Goal: Task Accomplishment & Management: Complete application form

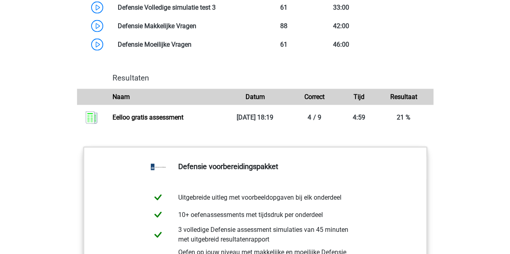
scroll to position [770, 0]
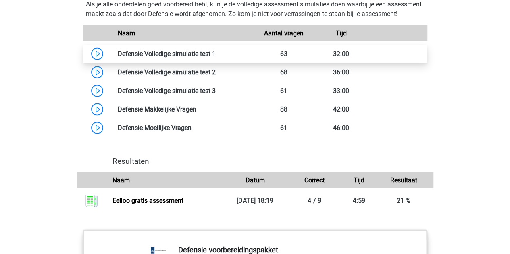
click at [216, 58] on link at bounding box center [216, 54] width 0 height 8
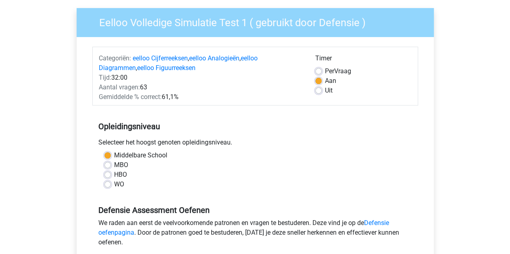
scroll to position [59, 0]
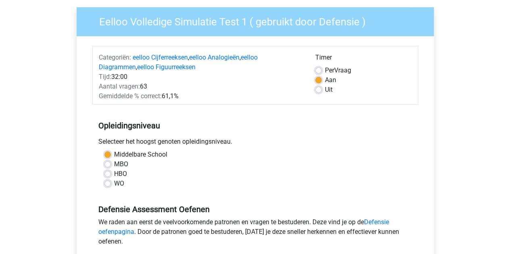
click at [114, 182] on label "WO" at bounding box center [119, 184] width 10 height 10
click at [108, 182] on input "WO" at bounding box center [107, 183] width 6 height 8
radio input "true"
click at [114, 157] on label "Middelbare School" at bounding box center [140, 155] width 53 height 10
click at [107, 157] on input "Middelbare School" at bounding box center [107, 154] width 6 height 8
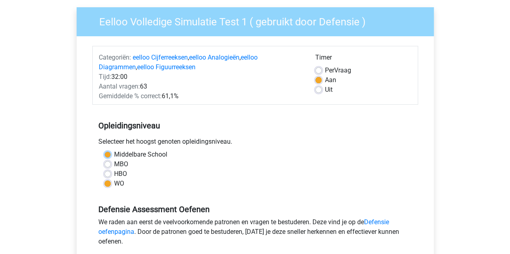
radio input "true"
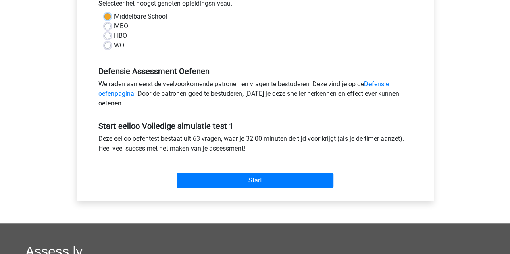
scroll to position [197, 0]
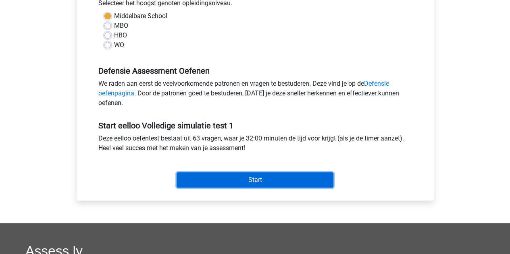
click at [228, 180] on input "Start" at bounding box center [254, 179] width 157 height 15
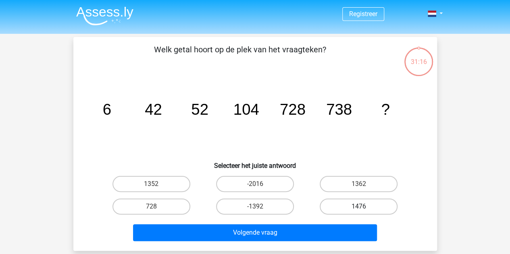
click at [349, 203] on label "1476" at bounding box center [359, 207] width 78 height 16
click at [359, 207] on input "1476" at bounding box center [361, 209] width 5 height 5
radio input "true"
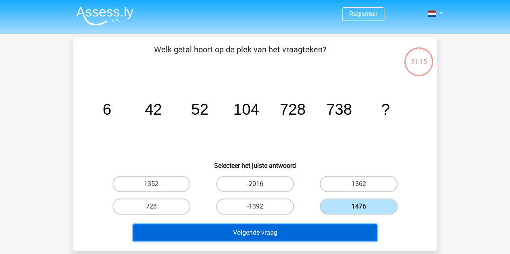
click at [296, 233] on button "Volgende vraag" at bounding box center [255, 232] width 244 height 17
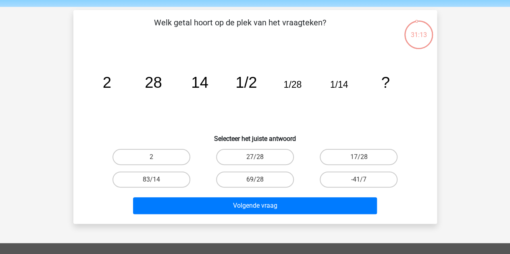
scroll to position [27, 0]
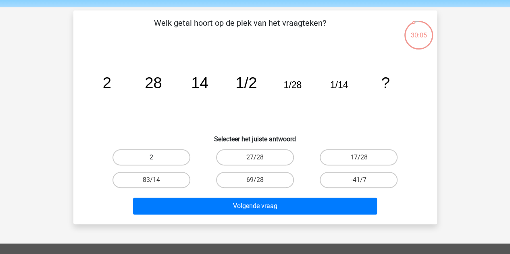
click at [160, 155] on label "2" at bounding box center [151, 157] width 78 height 16
click at [156, 158] on input "2" at bounding box center [153, 160] width 5 height 5
radio input "true"
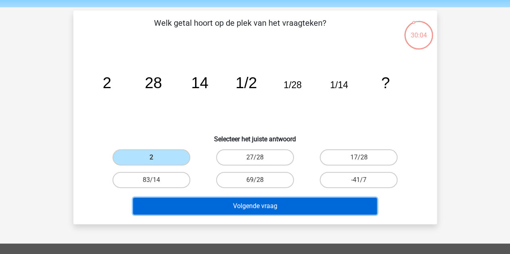
click at [230, 205] on button "Volgende vraag" at bounding box center [255, 206] width 244 height 17
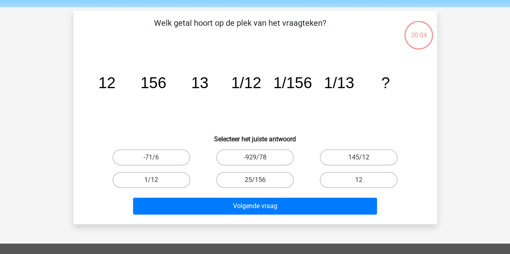
scroll to position [37, 0]
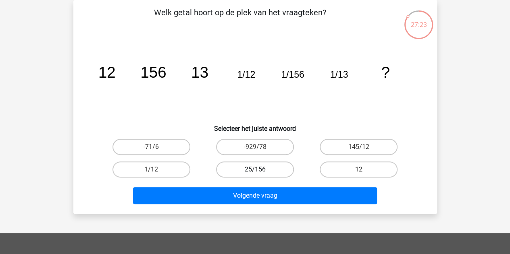
click at [283, 170] on label "25/156" at bounding box center [255, 170] width 78 height 16
click at [260, 170] on input "25/156" at bounding box center [257, 172] width 5 height 5
radio input "true"
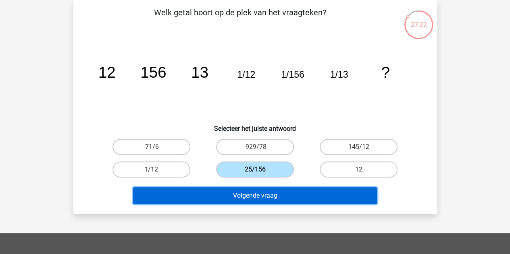
click at [271, 194] on button "Volgende vraag" at bounding box center [255, 195] width 244 height 17
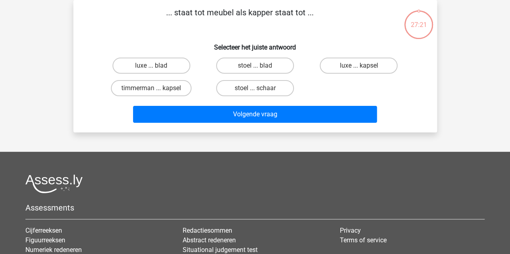
scroll to position [0, 0]
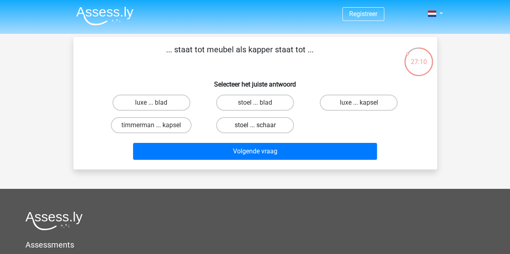
click at [254, 125] on label "stoel ... schaar" at bounding box center [255, 125] width 78 height 16
click at [255, 125] on input "stoel ... schaar" at bounding box center [257, 127] width 5 height 5
radio input "true"
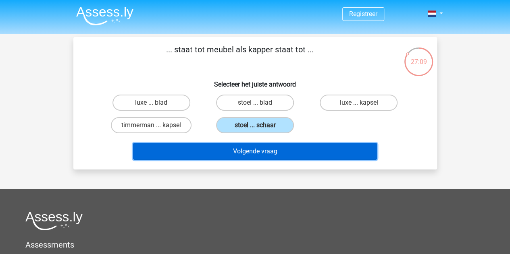
click at [261, 154] on button "Volgende vraag" at bounding box center [255, 151] width 244 height 17
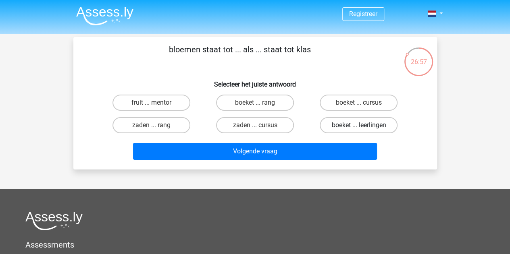
click at [337, 124] on label "boeket ... leerlingen" at bounding box center [359, 125] width 78 height 16
click at [359, 125] on input "boeket ... leerlingen" at bounding box center [361, 127] width 5 height 5
radio input "true"
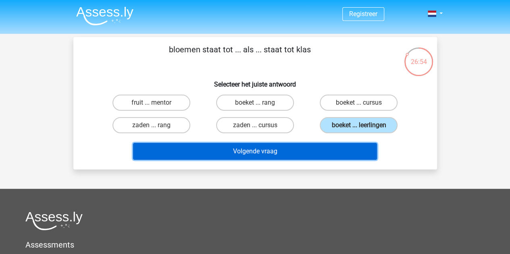
click at [277, 151] on button "Volgende vraag" at bounding box center [255, 151] width 244 height 17
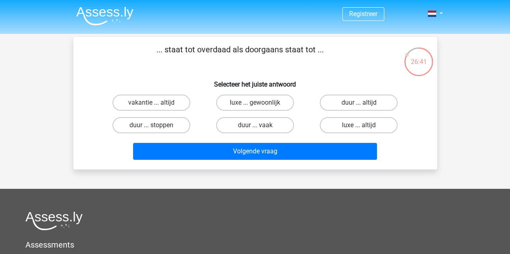
click at [258, 103] on input "luxe ... gewoonlijk" at bounding box center [257, 105] width 5 height 5
radio input "true"
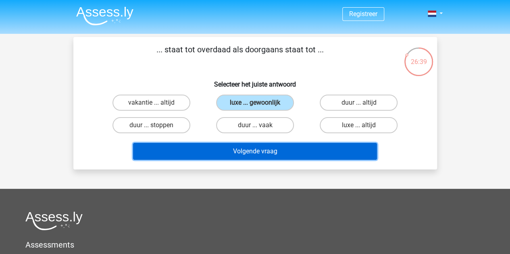
click at [247, 148] on button "Volgende vraag" at bounding box center [255, 151] width 244 height 17
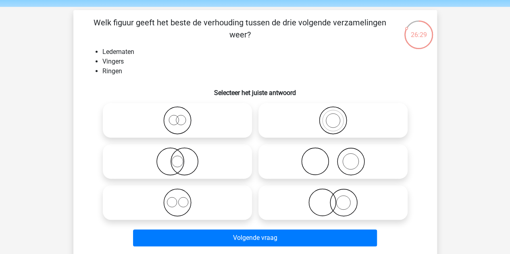
scroll to position [27, 0]
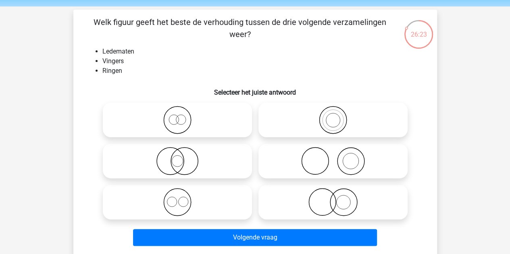
click at [316, 157] on icon at bounding box center [332, 161] width 143 height 28
click at [333, 157] on input "radio" at bounding box center [335, 154] width 5 height 5
radio input "true"
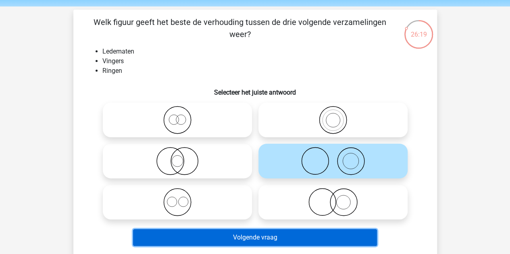
click at [247, 235] on button "Volgende vraag" at bounding box center [255, 237] width 244 height 17
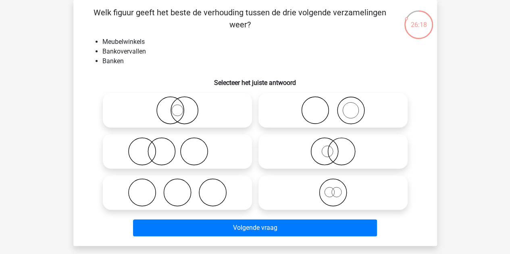
scroll to position [16, 0]
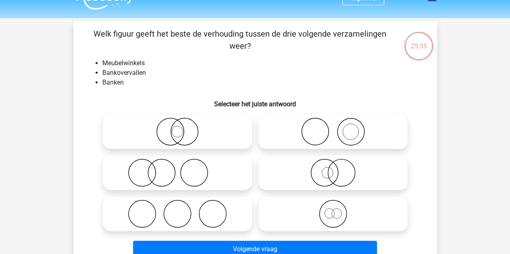
click at [193, 172] on icon at bounding box center [177, 173] width 143 height 28
click at [183, 169] on input "radio" at bounding box center [179, 166] width 5 height 5
radio input "true"
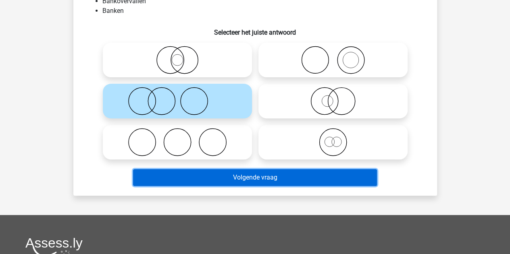
click at [211, 179] on button "Volgende vraag" at bounding box center [255, 177] width 244 height 17
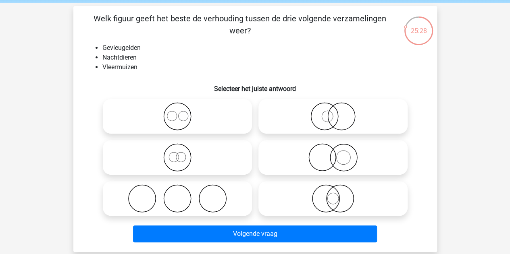
scroll to position [30, 0]
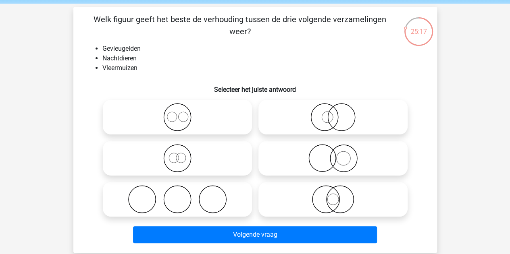
click at [325, 154] on icon at bounding box center [332, 158] width 143 height 28
click at [333, 154] on input "radio" at bounding box center [335, 151] width 5 height 5
radio input "true"
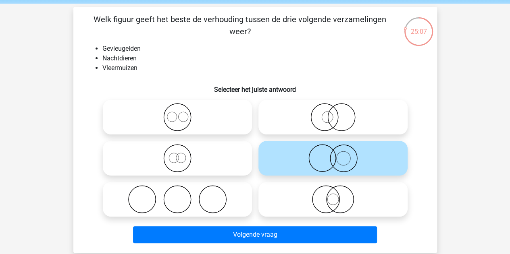
click at [334, 132] on label at bounding box center [332, 117] width 149 height 35
click at [334, 113] on input "radio" at bounding box center [335, 110] width 5 height 5
radio input "true"
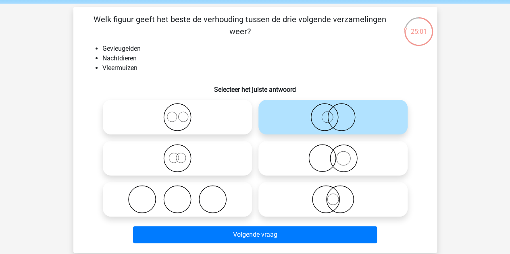
click at [315, 204] on icon at bounding box center [332, 199] width 143 height 28
click at [333, 195] on input "radio" at bounding box center [335, 192] width 5 height 5
radio input "true"
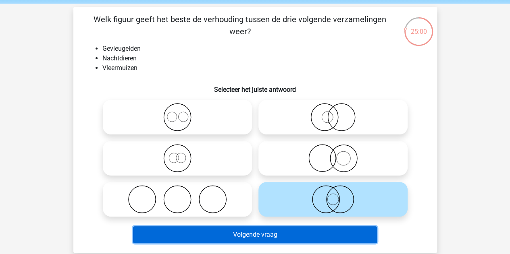
click at [301, 235] on button "Volgende vraag" at bounding box center [255, 234] width 244 height 17
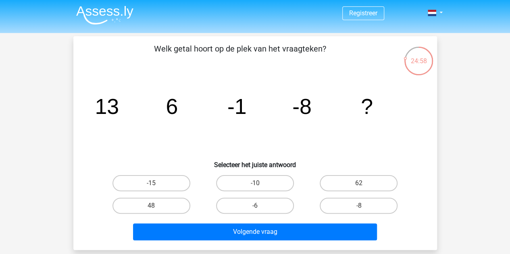
scroll to position [1, 0]
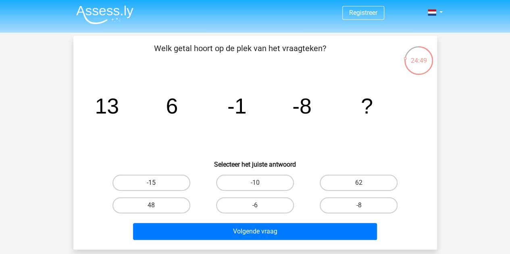
click at [158, 187] on label "-15" at bounding box center [151, 183] width 78 height 16
click at [156, 187] on input "-15" at bounding box center [153, 185] width 5 height 5
radio input "true"
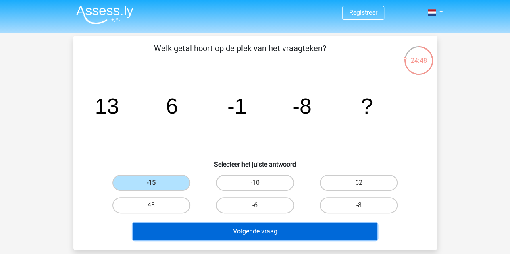
click at [281, 231] on button "Volgende vraag" at bounding box center [255, 231] width 244 height 17
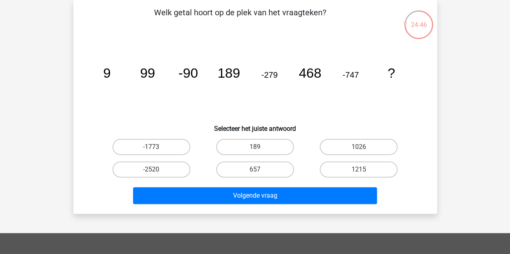
scroll to position [0, 0]
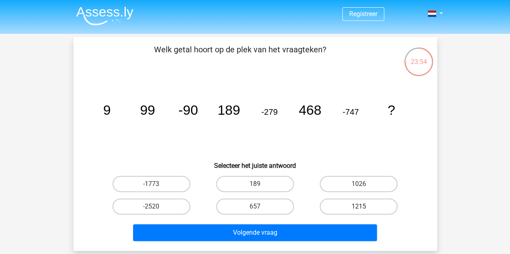
click at [343, 209] on label "1215" at bounding box center [359, 207] width 78 height 16
click at [359, 209] on input "1215" at bounding box center [361, 209] width 5 height 5
radio input "true"
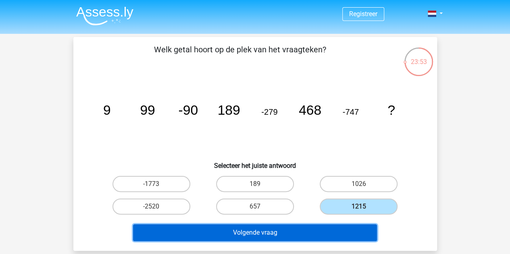
click at [284, 232] on button "Volgende vraag" at bounding box center [255, 232] width 244 height 17
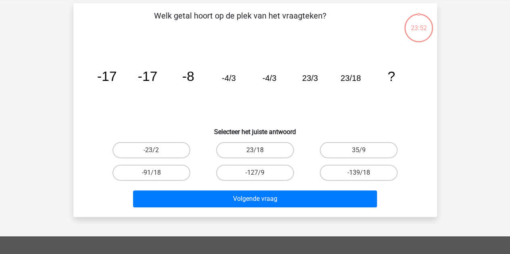
scroll to position [37, 0]
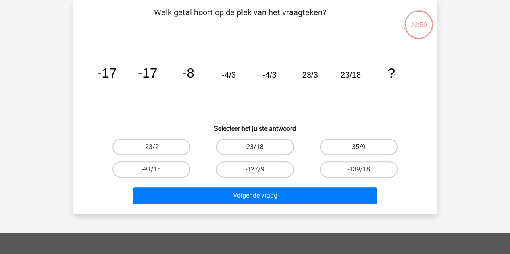
click at [272, 142] on label "23/18" at bounding box center [255, 147] width 78 height 16
click at [260, 147] on input "23/18" at bounding box center [257, 149] width 5 height 5
radio input "true"
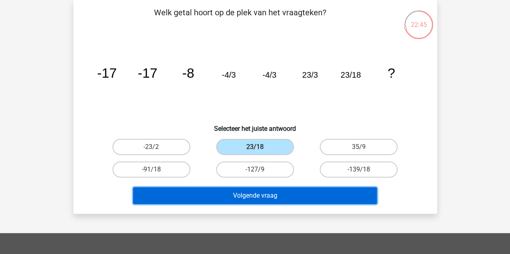
click at [280, 194] on button "Volgende vraag" at bounding box center [255, 195] width 244 height 17
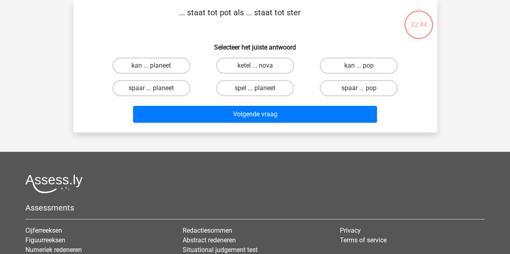
scroll to position [0, 0]
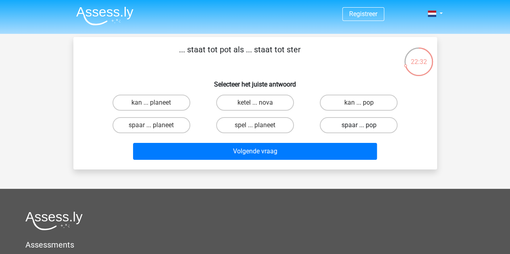
click at [339, 127] on label "spaar ... pop" at bounding box center [359, 125] width 78 height 16
click at [359, 127] on input "spaar ... pop" at bounding box center [361, 127] width 5 height 5
radio input "true"
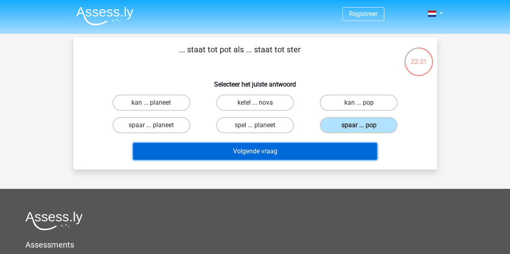
click at [277, 153] on button "Volgende vraag" at bounding box center [255, 151] width 244 height 17
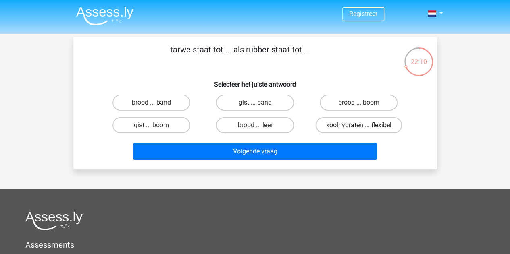
click at [369, 125] on label "koolhydraten ... flexibel" at bounding box center [358, 125] width 86 height 16
click at [364, 125] on input "koolhydraten ... flexibel" at bounding box center [361, 127] width 5 height 5
radio input "true"
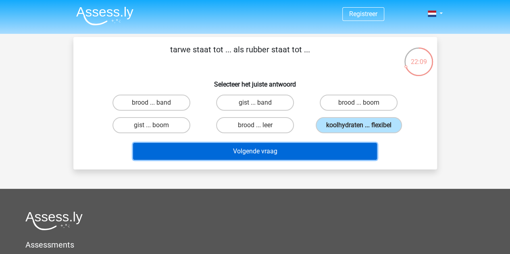
click at [282, 148] on button "Volgende vraag" at bounding box center [255, 151] width 244 height 17
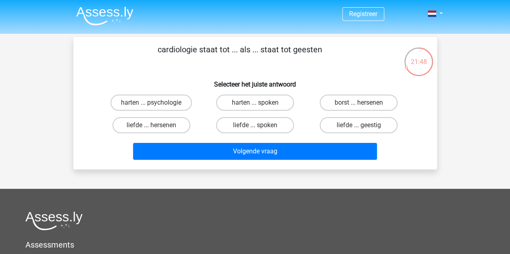
click at [154, 104] on input "harten ... psychologie" at bounding box center [153, 105] width 5 height 5
radio input "true"
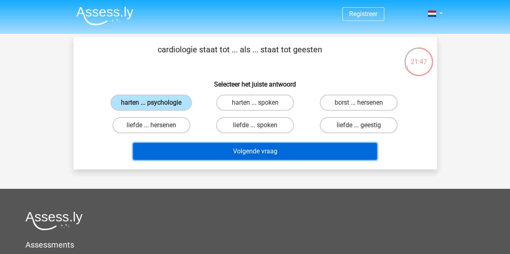
click at [230, 150] on button "Volgende vraag" at bounding box center [255, 151] width 244 height 17
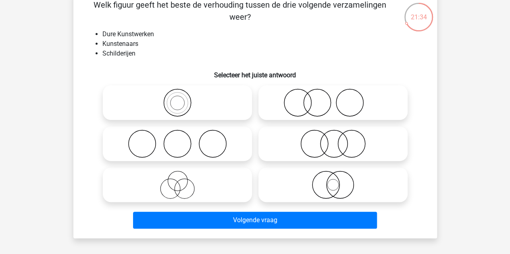
scroll to position [45, 0]
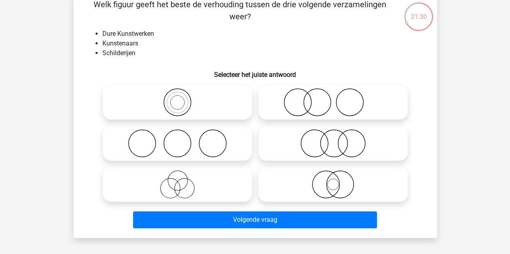
click at [330, 178] on icon at bounding box center [332, 184] width 143 height 28
click at [333, 178] on input "radio" at bounding box center [335, 177] width 5 height 5
radio input "true"
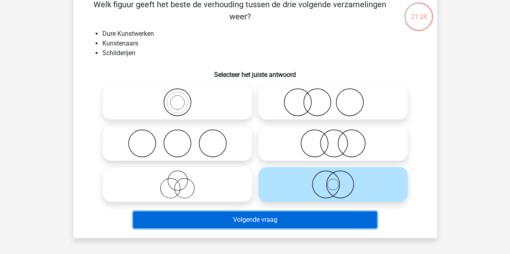
click at [258, 222] on button "Volgende vraag" at bounding box center [255, 220] width 244 height 17
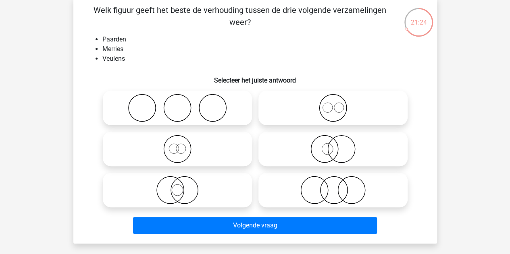
scroll to position [41, 0]
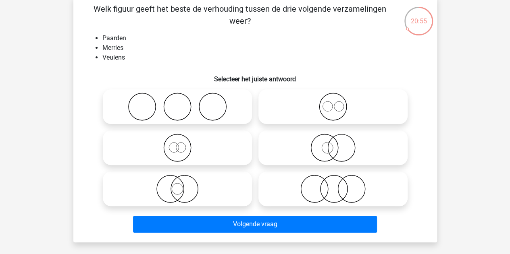
click at [178, 141] on input "radio" at bounding box center [179, 141] width 5 height 5
radio input "true"
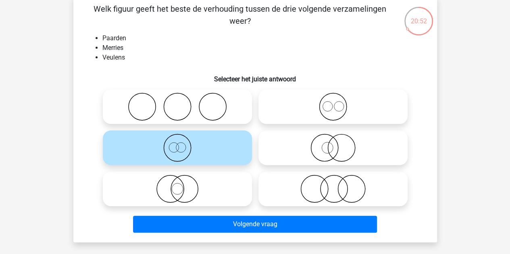
click at [321, 106] on icon at bounding box center [332, 107] width 143 height 28
click at [333, 103] on input "radio" at bounding box center [335, 100] width 5 height 5
radio input "true"
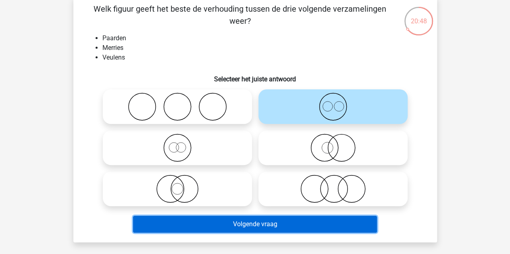
click at [225, 228] on button "Volgende vraag" at bounding box center [255, 224] width 244 height 17
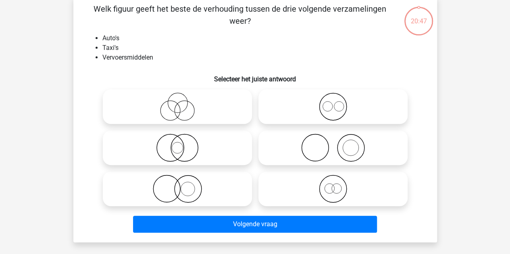
scroll to position [37, 0]
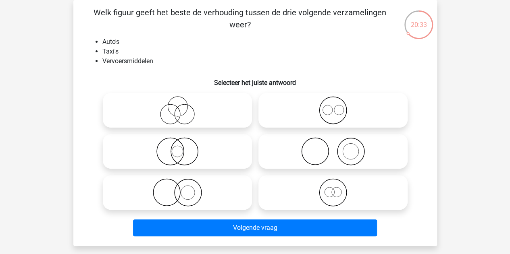
click at [321, 110] on icon at bounding box center [332, 110] width 143 height 28
click at [333, 106] on input "radio" at bounding box center [335, 103] width 5 height 5
radio input "true"
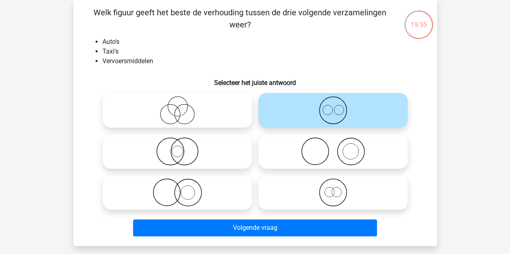
click at [338, 190] on icon at bounding box center [332, 192] width 143 height 28
click at [338, 189] on input "radio" at bounding box center [335, 185] width 5 height 5
radio input "true"
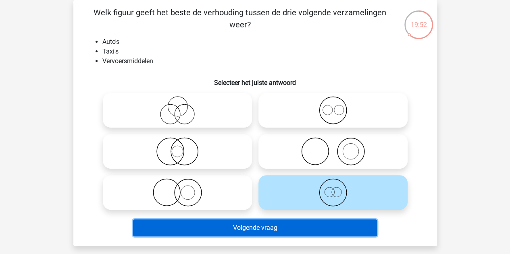
click at [231, 222] on button "Volgende vraag" at bounding box center [255, 228] width 244 height 17
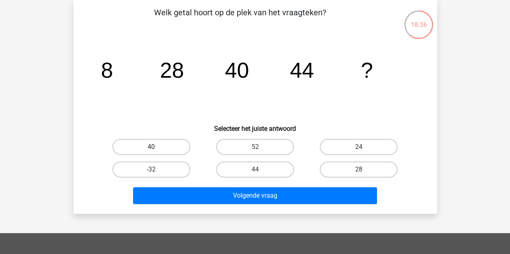
click at [174, 151] on label "40" at bounding box center [151, 147] width 78 height 16
click at [156, 151] on input "40" at bounding box center [153, 149] width 5 height 5
radio input "true"
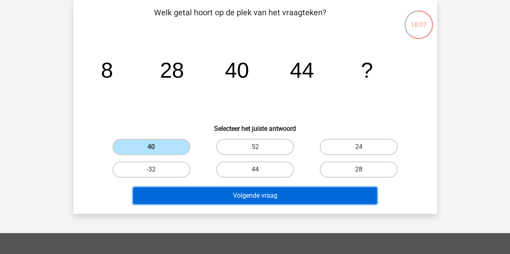
click at [224, 197] on button "Volgende vraag" at bounding box center [255, 195] width 244 height 17
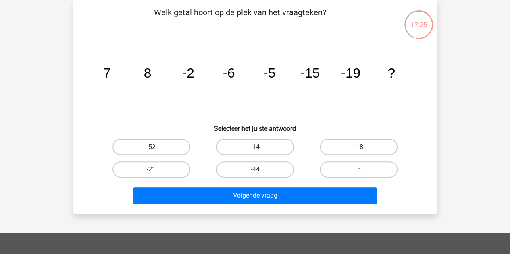
click at [343, 140] on label "-18" at bounding box center [359, 147] width 78 height 16
click at [359, 147] on input "-18" at bounding box center [361, 149] width 5 height 5
radio input "true"
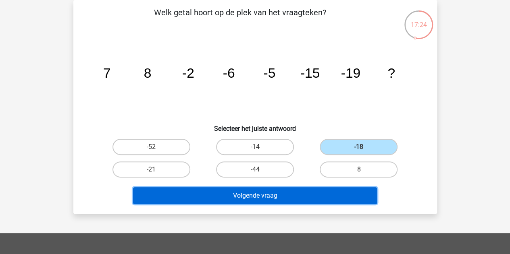
click at [244, 199] on button "Volgende vraag" at bounding box center [255, 195] width 244 height 17
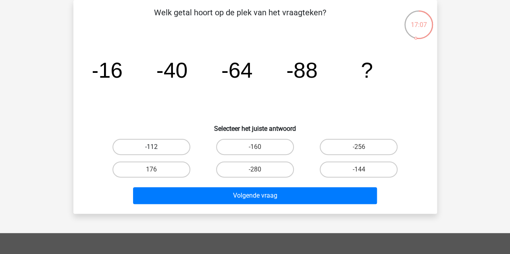
click at [170, 151] on label "-112" at bounding box center [151, 147] width 78 height 16
click at [156, 151] on input "-112" at bounding box center [153, 149] width 5 height 5
radio input "true"
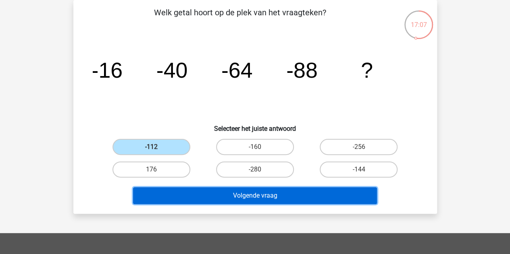
click at [230, 196] on button "Volgende vraag" at bounding box center [255, 195] width 244 height 17
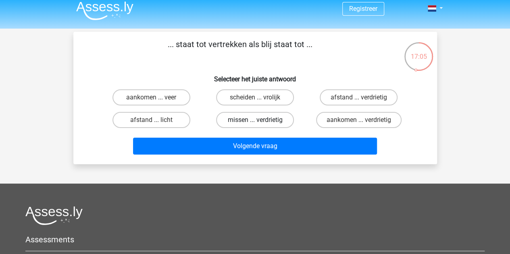
scroll to position [5, 0]
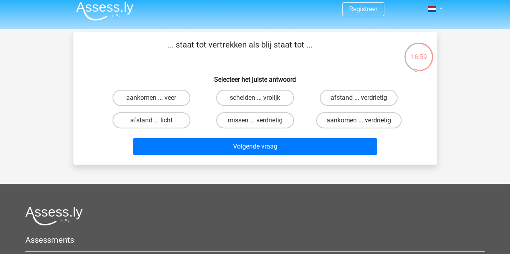
click at [353, 119] on label "aankomen ... verdrietig" at bounding box center [358, 120] width 85 height 16
click at [359, 120] on input "aankomen ... verdrietig" at bounding box center [361, 122] width 5 height 5
radio input "true"
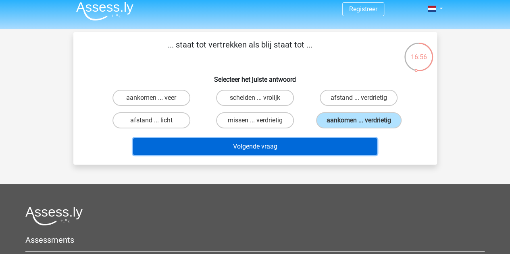
click at [321, 141] on button "Volgende vraag" at bounding box center [255, 146] width 244 height 17
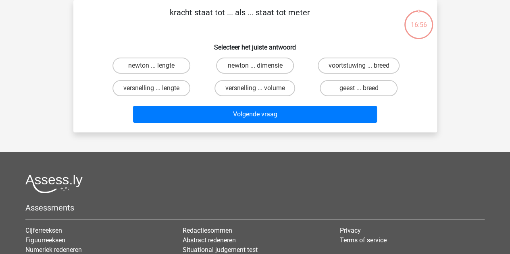
scroll to position [0, 0]
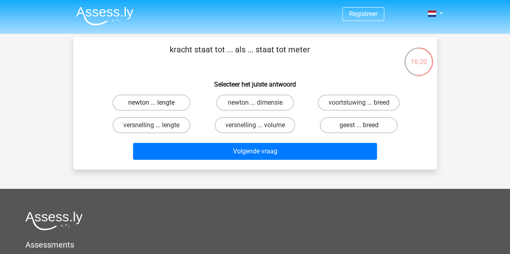
click at [172, 105] on label "newton ... lengte" at bounding box center [151, 103] width 78 height 16
click at [156, 105] on input "newton ... lengte" at bounding box center [153, 105] width 5 height 5
radio input "true"
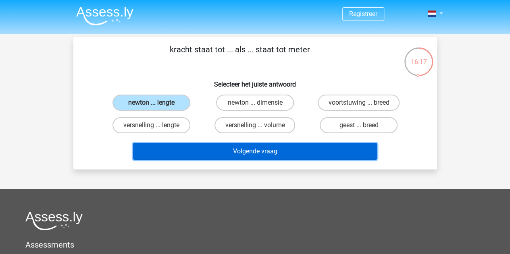
click at [236, 154] on button "Volgende vraag" at bounding box center [255, 151] width 244 height 17
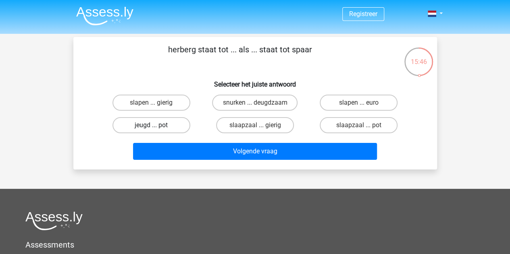
click at [170, 123] on label "jeugd ... pot" at bounding box center [151, 125] width 78 height 16
click at [156, 125] on input "jeugd ... pot" at bounding box center [153, 127] width 5 height 5
radio input "true"
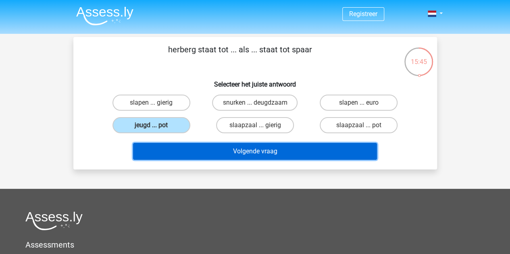
click at [210, 149] on button "Volgende vraag" at bounding box center [255, 151] width 244 height 17
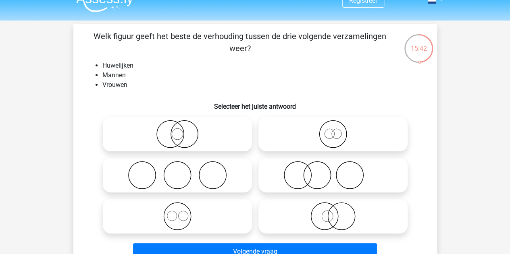
scroll to position [13, 0]
click at [293, 136] on icon at bounding box center [332, 134] width 143 height 28
click at [333, 131] on input "radio" at bounding box center [335, 127] width 5 height 5
radio input "true"
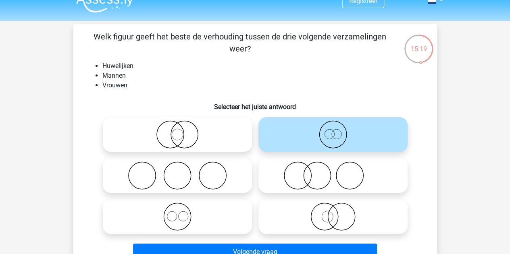
scroll to position [94, 0]
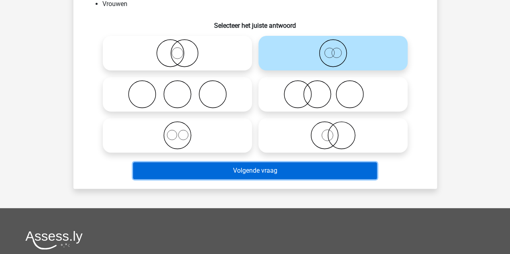
click at [235, 177] on button "Volgende vraag" at bounding box center [255, 170] width 244 height 17
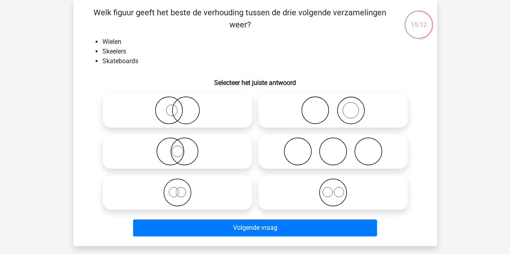
scroll to position [17, 0]
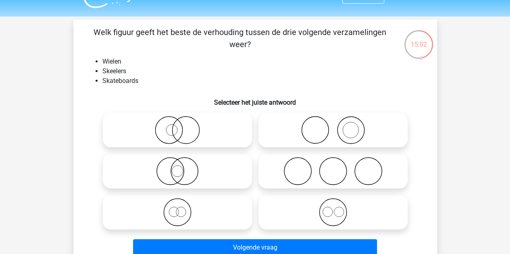
click at [313, 229] on label at bounding box center [332, 212] width 149 height 35
click at [333, 208] on input "radio" at bounding box center [335, 205] width 5 height 5
radio input "true"
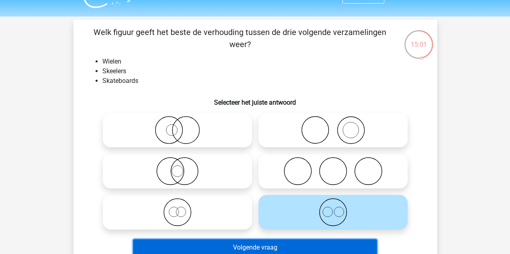
click at [276, 246] on button "Volgende vraag" at bounding box center [255, 247] width 244 height 17
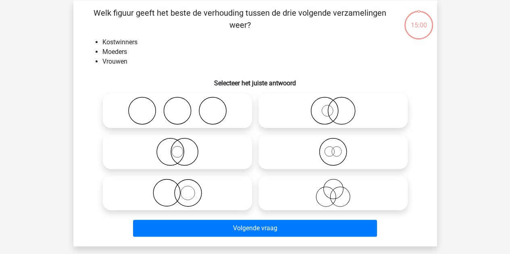
scroll to position [37, 0]
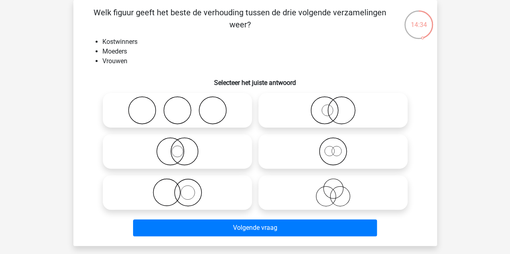
click at [190, 106] on icon at bounding box center [177, 110] width 143 height 28
click at [183, 106] on input "radio" at bounding box center [179, 103] width 5 height 5
radio input "true"
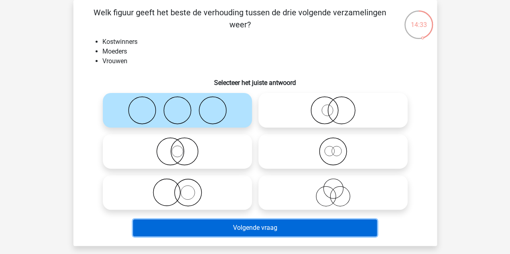
click at [213, 229] on button "Volgende vraag" at bounding box center [255, 228] width 244 height 17
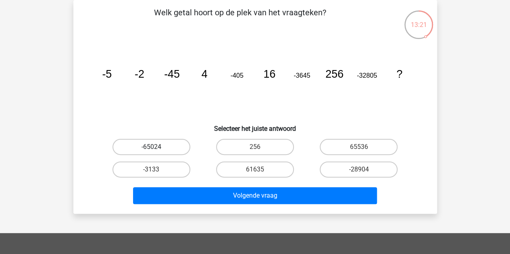
click at [168, 151] on label "-65024" at bounding box center [151, 147] width 78 height 16
click at [156, 151] on input "-65024" at bounding box center [153, 149] width 5 height 5
radio input "true"
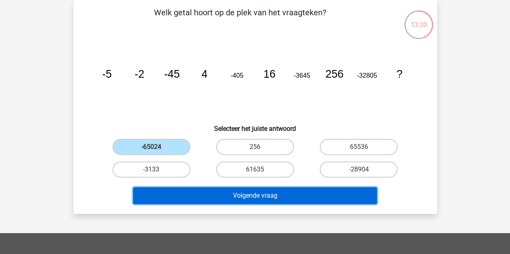
click at [239, 201] on button "Volgende vraag" at bounding box center [255, 195] width 244 height 17
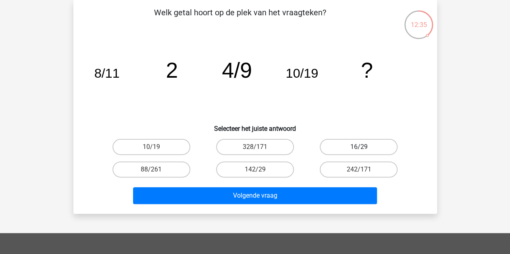
click at [351, 144] on label "16/29" at bounding box center [359, 147] width 78 height 16
click at [359, 147] on input "16/29" at bounding box center [361, 149] width 5 height 5
radio input "true"
click at [170, 152] on label "10/19" at bounding box center [151, 147] width 78 height 16
click at [156, 152] on input "10/19" at bounding box center [153, 149] width 5 height 5
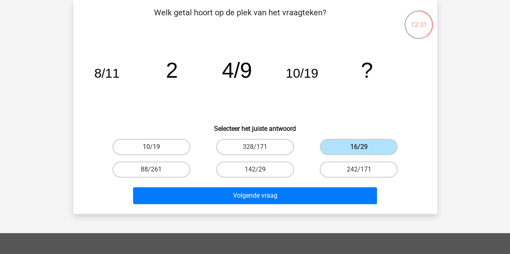
radio input "true"
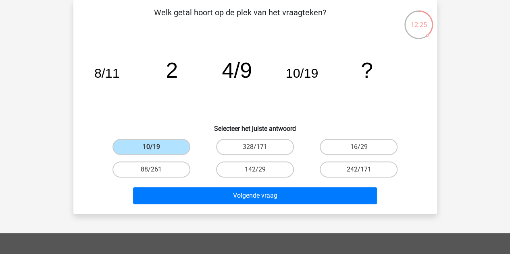
click at [337, 166] on label "242/171" at bounding box center [359, 170] width 78 height 16
click at [359, 170] on input "242/171" at bounding box center [361, 172] width 5 height 5
radio input "true"
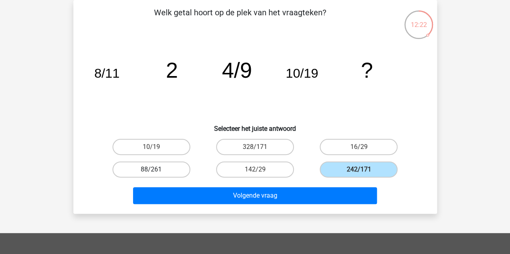
click at [175, 167] on label "88/261" at bounding box center [151, 170] width 78 height 16
click at [156, 170] on input "88/261" at bounding box center [153, 172] width 5 height 5
radio input "true"
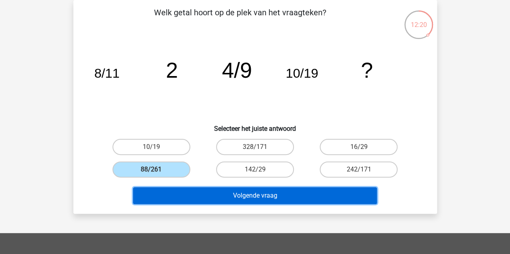
click at [272, 195] on button "Volgende vraag" at bounding box center [255, 195] width 244 height 17
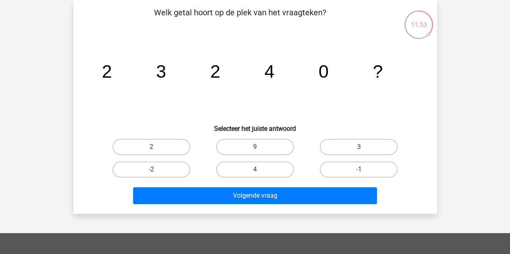
click at [339, 161] on div "-1" at bounding box center [359, 169] width 104 height 23
click at [338, 166] on label "-1" at bounding box center [359, 170] width 78 height 16
click at [359, 170] on input "-1" at bounding box center [361, 172] width 5 height 5
radio input "true"
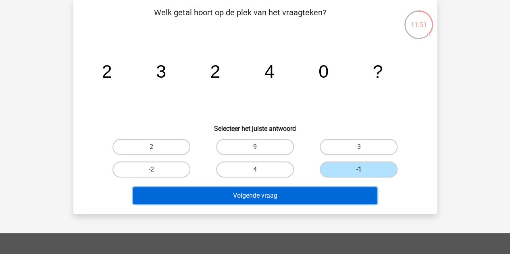
click at [284, 193] on button "Volgende vraag" at bounding box center [255, 195] width 244 height 17
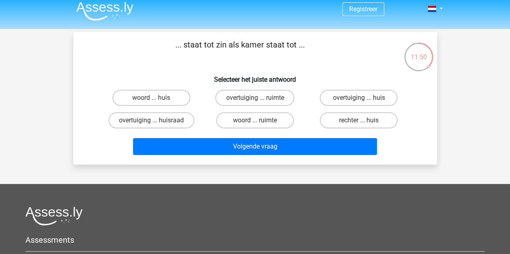
scroll to position [4, 0]
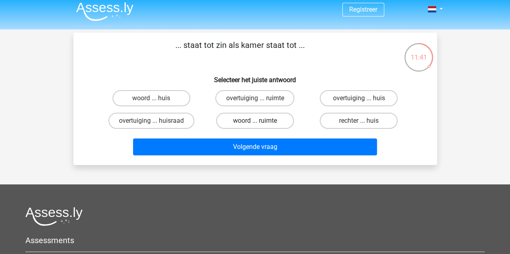
click at [251, 119] on label "woord ... ruimte" at bounding box center [255, 121] width 78 height 16
click at [255, 121] on input "woord ... ruimte" at bounding box center [257, 123] width 5 height 5
radio input "true"
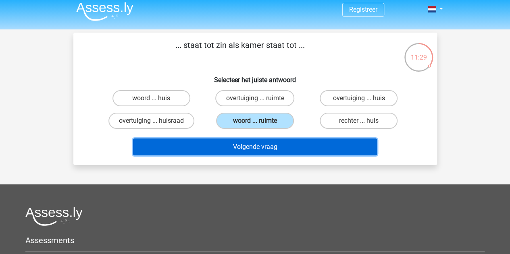
click at [240, 142] on button "Volgende vraag" at bounding box center [255, 147] width 244 height 17
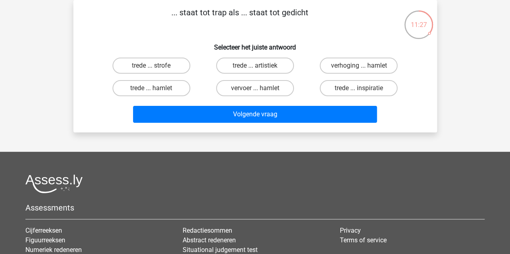
scroll to position [0, 0]
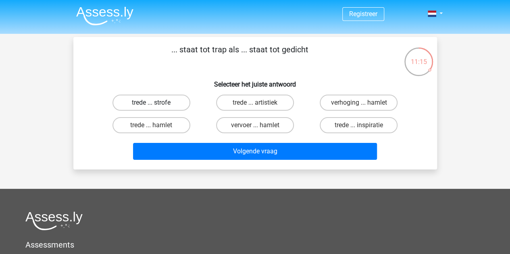
click at [172, 100] on label "trede ... strofe" at bounding box center [151, 103] width 78 height 16
click at [156, 103] on input "trede ... strofe" at bounding box center [153, 105] width 5 height 5
radio input "true"
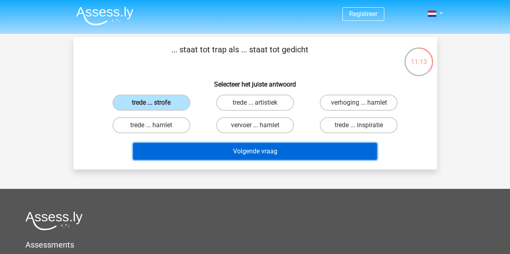
click at [235, 154] on button "Volgende vraag" at bounding box center [255, 151] width 244 height 17
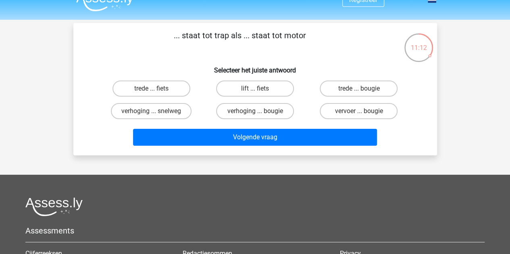
scroll to position [14, 0]
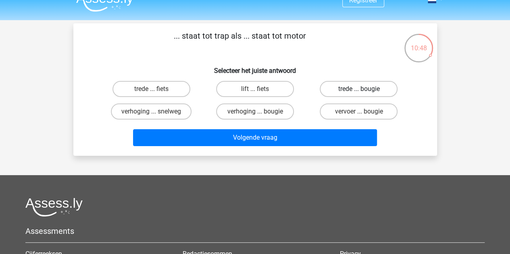
click at [338, 88] on label "trede ... bougie" at bounding box center [359, 89] width 78 height 16
click at [359, 89] on input "trede ... bougie" at bounding box center [361, 91] width 5 height 5
radio input "true"
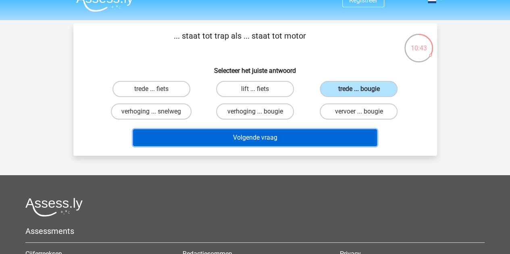
click at [239, 141] on button "Volgende vraag" at bounding box center [255, 137] width 244 height 17
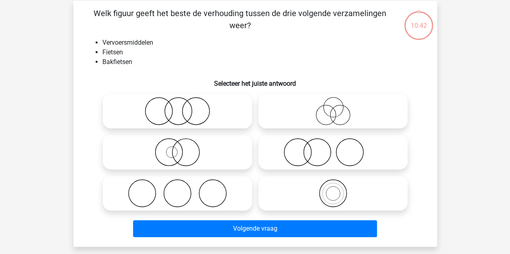
scroll to position [37, 0]
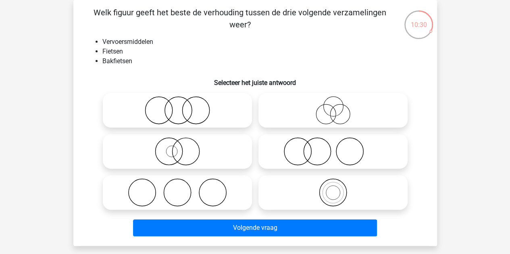
click at [335, 201] on icon at bounding box center [332, 192] width 143 height 28
click at [335, 189] on input "radio" at bounding box center [335, 185] width 5 height 5
radio input "true"
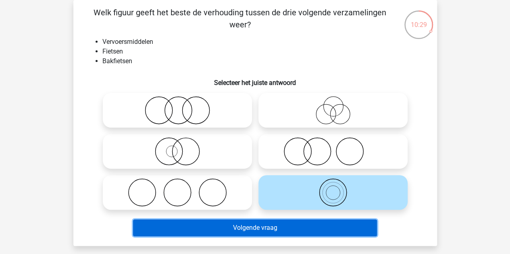
click at [290, 224] on button "Volgende vraag" at bounding box center [255, 228] width 244 height 17
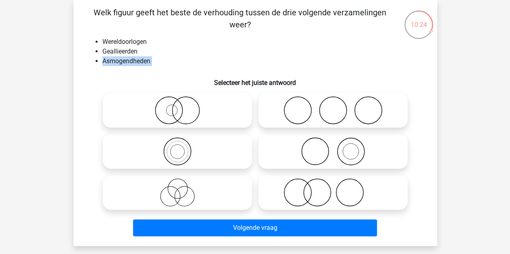
drag, startPoint x: 104, startPoint y: 61, endPoint x: 148, endPoint y: 70, distance: 45.6
click at [148, 70] on div "Welk figuur geeft het beste de verhouding tussen de drie volgende verzamelingen…" at bounding box center [255, 122] width 357 height 233
click at [153, 64] on li "Asmogendheden" at bounding box center [263, 61] width 322 height 10
click at [302, 154] on icon at bounding box center [332, 151] width 143 height 28
click at [333, 147] on input "radio" at bounding box center [335, 144] width 5 height 5
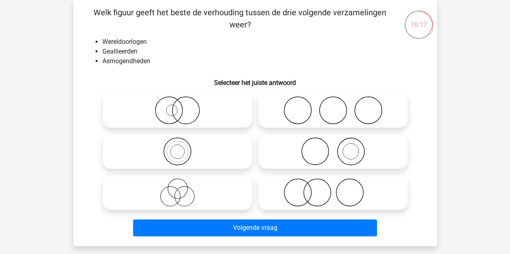
radio input "true"
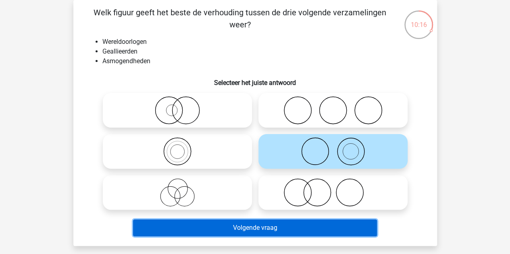
click at [205, 226] on button "Volgende vraag" at bounding box center [255, 228] width 244 height 17
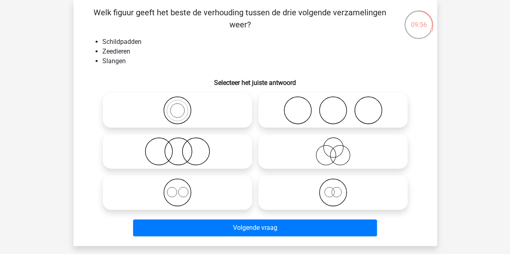
click at [320, 106] on circle at bounding box center [332, 110] width 27 height 27
click at [333, 106] on input "radio" at bounding box center [335, 103] width 5 height 5
radio input "true"
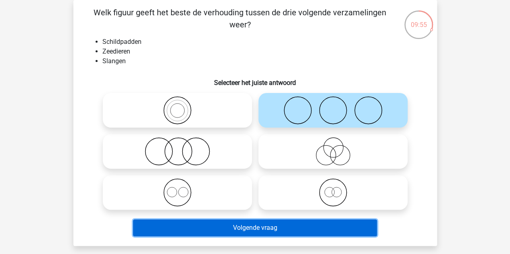
click at [226, 229] on button "Volgende vraag" at bounding box center [255, 228] width 244 height 17
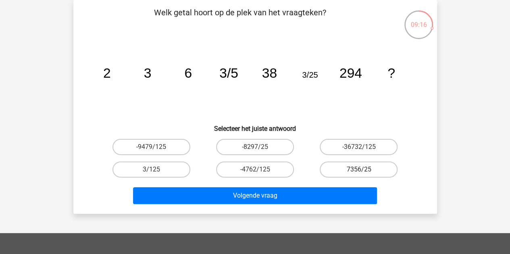
click at [340, 167] on label "7356/25" at bounding box center [359, 170] width 78 height 16
click at [359, 170] on input "7356/25" at bounding box center [361, 172] width 5 height 5
radio input "true"
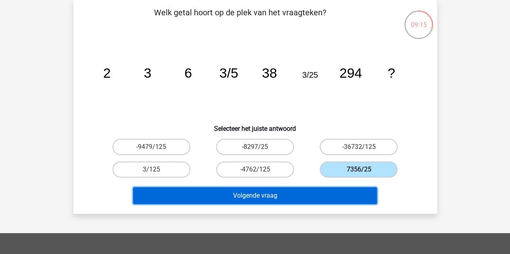
click at [269, 191] on button "Volgende vraag" at bounding box center [255, 195] width 244 height 17
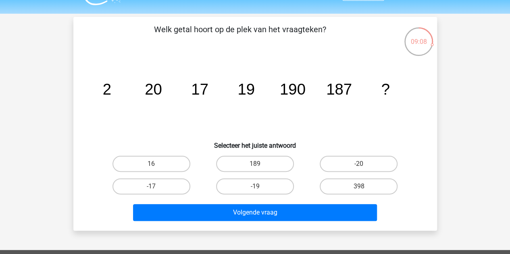
scroll to position [0, 0]
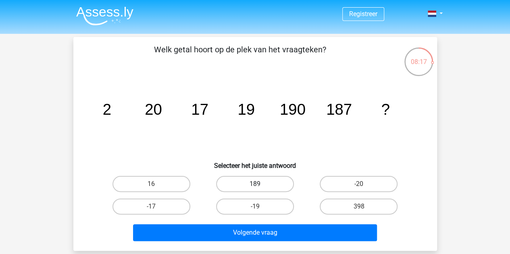
click at [246, 189] on label "189" at bounding box center [255, 184] width 78 height 16
click at [255, 189] on input "189" at bounding box center [257, 186] width 5 height 5
radio input "true"
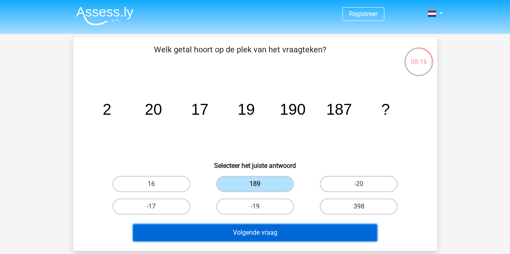
click at [232, 231] on button "Volgende vraag" at bounding box center [255, 232] width 244 height 17
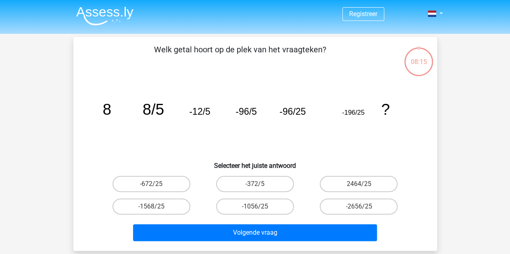
scroll to position [37, 0]
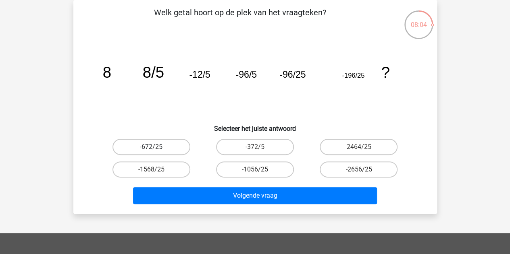
click at [164, 147] on label "-672/25" at bounding box center [151, 147] width 78 height 16
click at [156, 147] on input "-672/25" at bounding box center [153, 149] width 5 height 5
radio input "true"
click at [272, 147] on label "-372/5" at bounding box center [255, 147] width 78 height 16
click at [260, 147] on input "-372/5" at bounding box center [257, 149] width 5 height 5
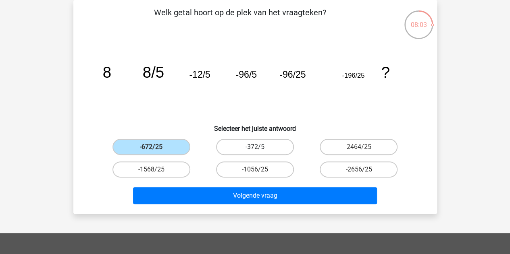
radio input "true"
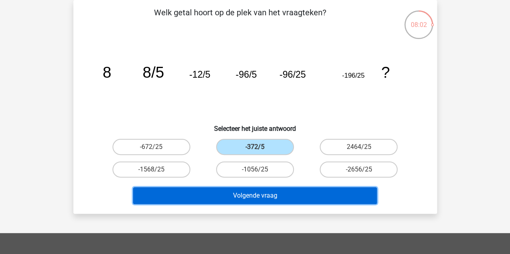
click at [320, 192] on button "Volgende vraag" at bounding box center [255, 195] width 244 height 17
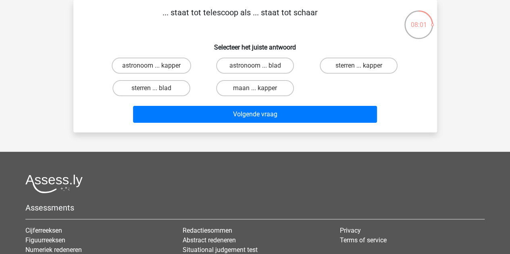
scroll to position [0, 0]
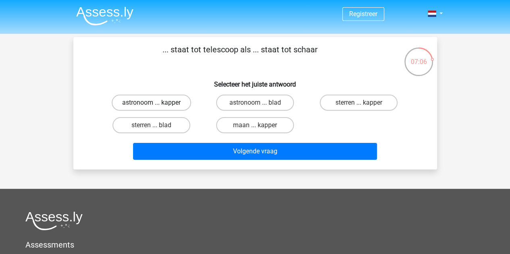
click at [170, 102] on label "astronoom ... kapper" at bounding box center [151, 103] width 79 height 16
click at [156, 103] on input "astronoom ... kapper" at bounding box center [153, 105] width 5 height 5
radio input "true"
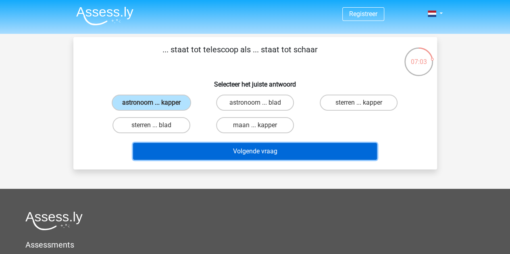
click at [224, 151] on button "Volgende vraag" at bounding box center [255, 151] width 244 height 17
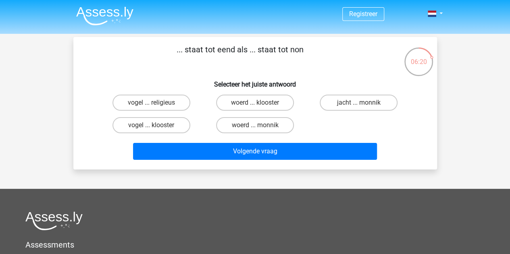
click at [156, 105] on input "vogel ... religieus" at bounding box center [153, 105] width 5 height 5
radio input "true"
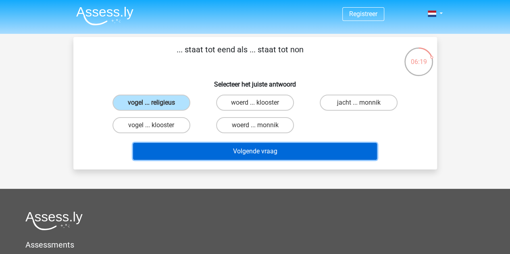
click at [218, 145] on button "Volgende vraag" at bounding box center [255, 151] width 244 height 17
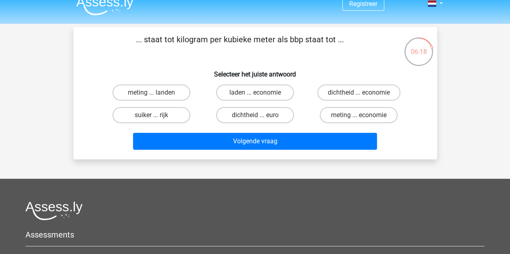
scroll to position [10, 0]
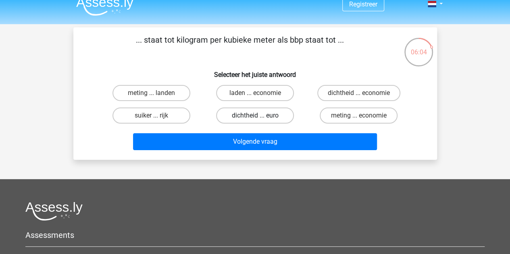
click at [266, 112] on label "dichtheid ... euro" at bounding box center [255, 116] width 78 height 16
click at [260, 116] on input "dichtheid ... euro" at bounding box center [257, 118] width 5 height 5
radio input "true"
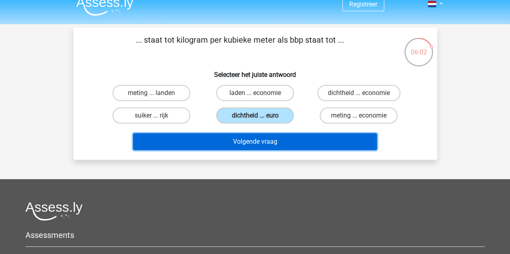
click at [233, 142] on button "Volgende vraag" at bounding box center [255, 141] width 244 height 17
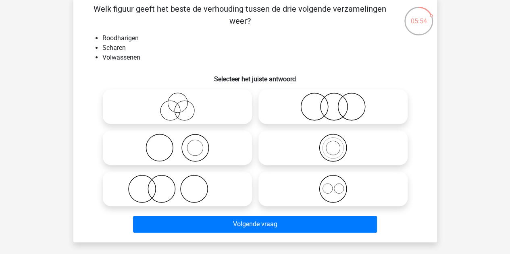
scroll to position [46, 0]
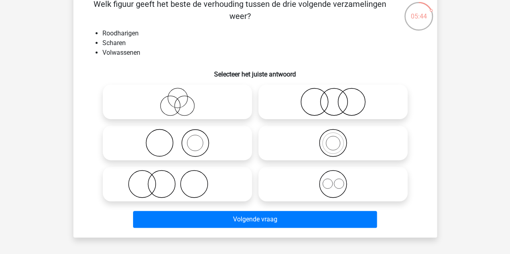
click at [173, 180] on icon at bounding box center [177, 184] width 143 height 28
click at [177, 180] on input "radio" at bounding box center [179, 177] width 5 height 5
radio input "true"
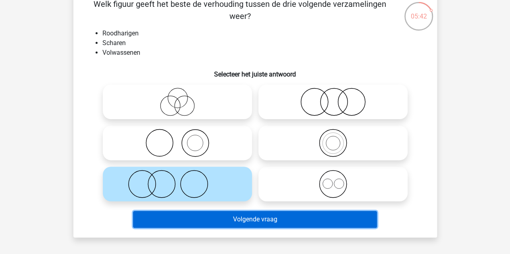
click at [206, 223] on button "Volgende vraag" at bounding box center [255, 219] width 244 height 17
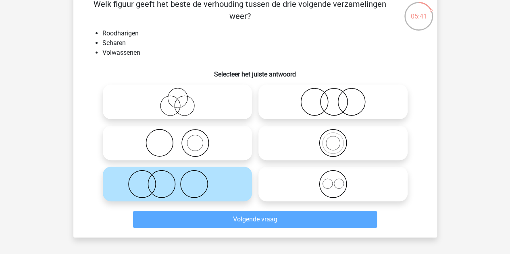
scroll to position [37, 0]
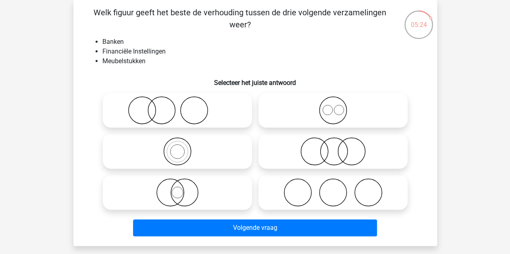
click at [204, 188] on icon at bounding box center [177, 192] width 143 height 28
click at [183, 188] on input "radio" at bounding box center [179, 185] width 5 height 5
radio input "true"
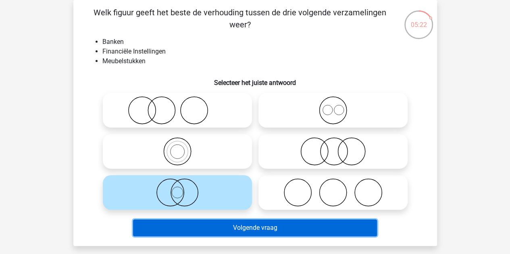
click at [217, 228] on button "Volgende vraag" at bounding box center [255, 228] width 244 height 17
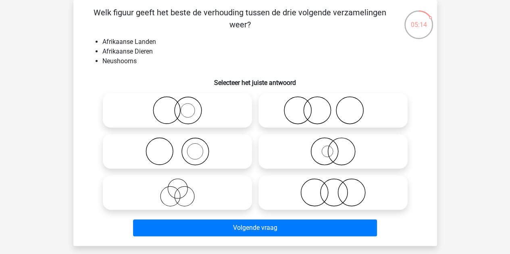
click at [205, 185] on icon at bounding box center [177, 192] width 143 height 28
click at [183, 185] on input "radio" at bounding box center [179, 185] width 5 height 5
radio input "true"
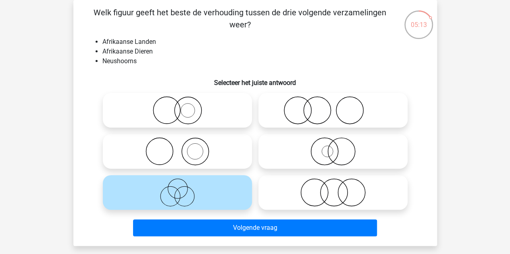
click at [226, 199] on icon at bounding box center [177, 192] width 143 height 28
click at [183, 189] on input "radio" at bounding box center [179, 185] width 5 height 5
click at [300, 199] on icon at bounding box center [332, 192] width 143 height 28
click at [333, 189] on input "radio" at bounding box center [335, 185] width 5 height 5
radio input "true"
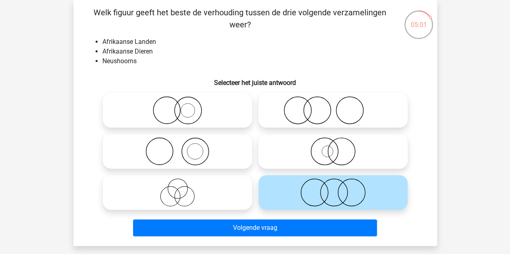
click at [193, 118] on icon at bounding box center [177, 110] width 143 height 28
click at [183, 106] on input "radio" at bounding box center [179, 103] width 5 height 5
radio input "true"
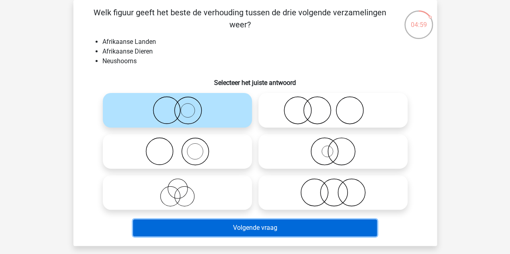
click at [201, 225] on button "Volgende vraag" at bounding box center [255, 228] width 244 height 17
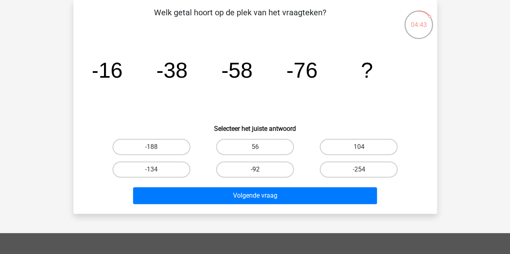
click at [249, 171] on label "-92" at bounding box center [255, 170] width 78 height 16
click at [255, 171] on input "-92" at bounding box center [257, 172] width 5 height 5
radio input "true"
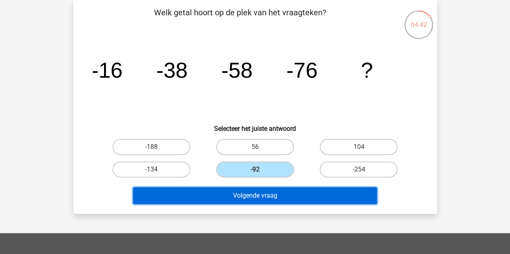
click at [249, 194] on button "Volgende vraag" at bounding box center [255, 195] width 244 height 17
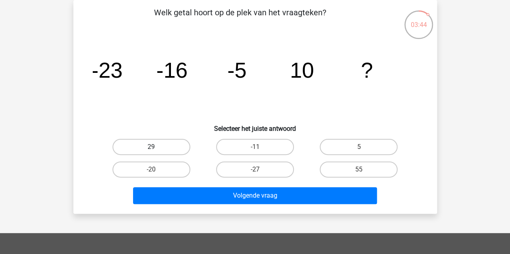
click at [153, 153] on label "29" at bounding box center [151, 147] width 78 height 16
click at [153, 152] on input "29" at bounding box center [153, 149] width 5 height 5
radio input "true"
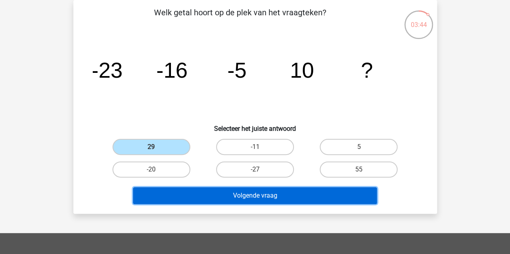
click at [210, 193] on button "Volgende vraag" at bounding box center [255, 195] width 244 height 17
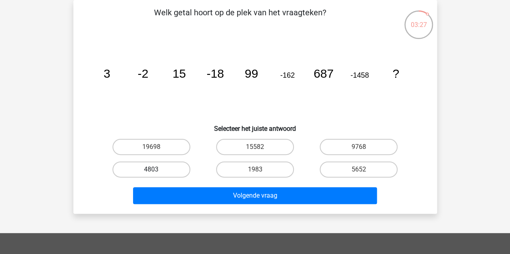
click at [163, 172] on label "4803" at bounding box center [151, 170] width 78 height 16
click at [156, 172] on input "4803" at bounding box center [153, 172] width 5 height 5
radio input "true"
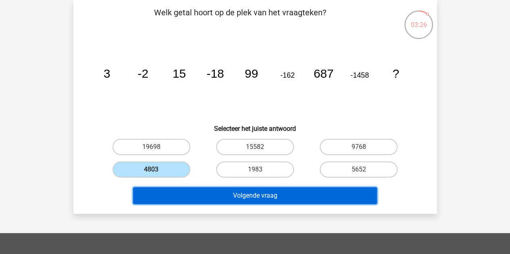
click at [213, 193] on button "Volgende vraag" at bounding box center [255, 195] width 244 height 17
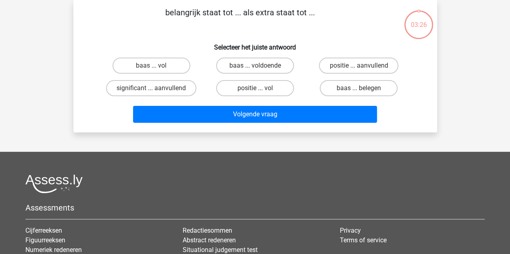
scroll to position [0, 0]
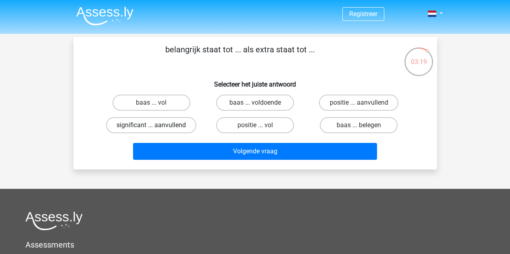
click at [164, 123] on label "significant ... aanvullend" at bounding box center [151, 125] width 90 height 16
click at [156, 125] on input "significant ... aanvullend" at bounding box center [153, 127] width 5 height 5
radio input "true"
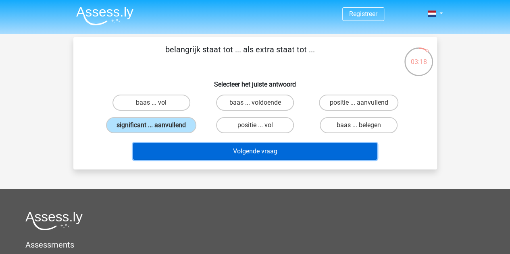
click at [218, 147] on button "Volgende vraag" at bounding box center [255, 151] width 244 height 17
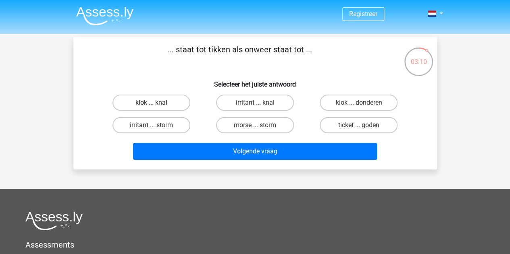
click at [163, 105] on label "klok ... knal" at bounding box center [151, 103] width 78 height 16
click at [156, 105] on input "klok ... knal" at bounding box center [153, 105] width 5 height 5
radio input "true"
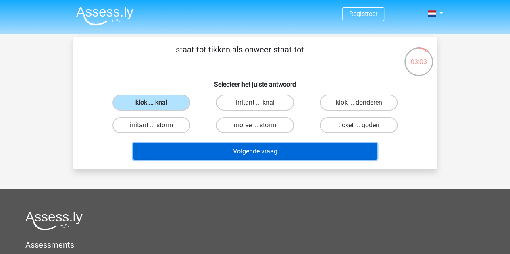
click at [195, 151] on button "Volgende vraag" at bounding box center [255, 151] width 244 height 17
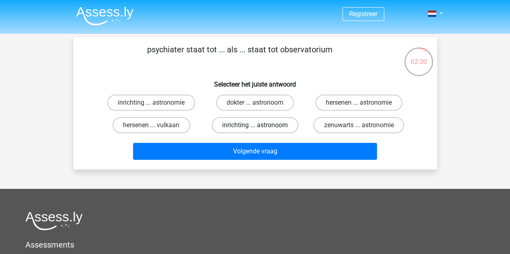
click at [252, 128] on label "inrichting ... astronoom" at bounding box center [255, 125] width 87 height 16
click at [255, 128] on input "inrichting ... astronoom" at bounding box center [257, 127] width 5 height 5
radio input "true"
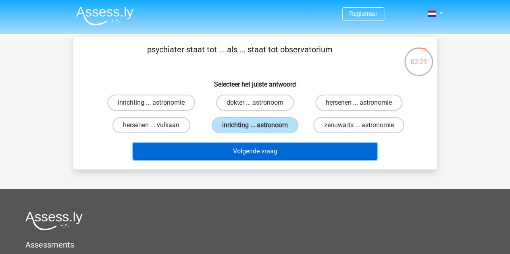
click at [261, 147] on button "Volgende vraag" at bounding box center [255, 151] width 244 height 17
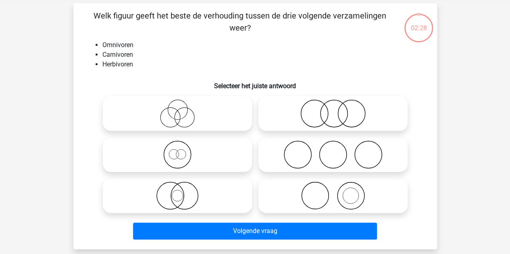
scroll to position [37, 0]
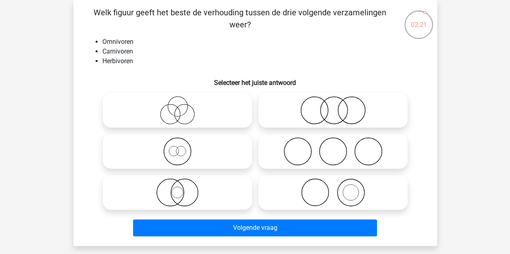
click at [289, 141] on icon at bounding box center [332, 151] width 143 height 28
click at [333, 142] on input "radio" at bounding box center [335, 144] width 5 height 5
radio input "true"
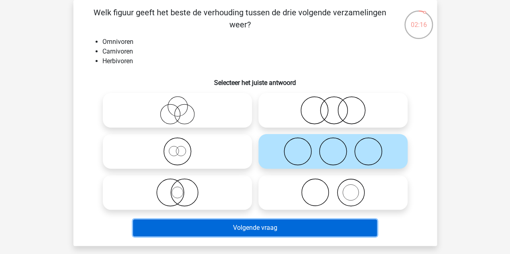
click at [231, 226] on button "Volgende vraag" at bounding box center [255, 228] width 244 height 17
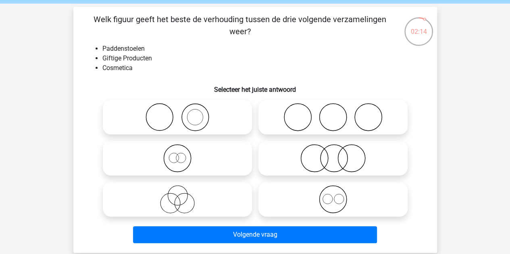
scroll to position [29, 0]
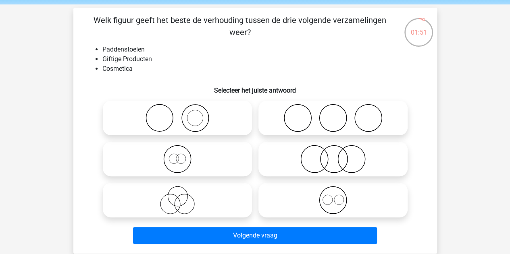
click at [325, 194] on icon at bounding box center [332, 200] width 143 height 28
click at [333, 194] on input "radio" at bounding box center [335, 193] width 5 height 5
radio input "true"
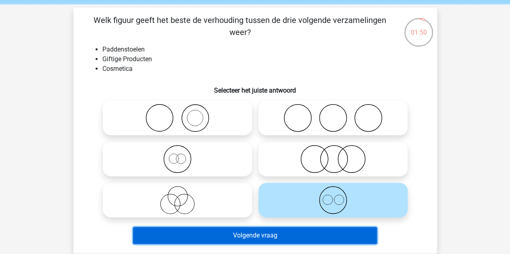
click at [283, 236] on button "Volgende vraag" at bounding box center [255, 235] width 244 height 17
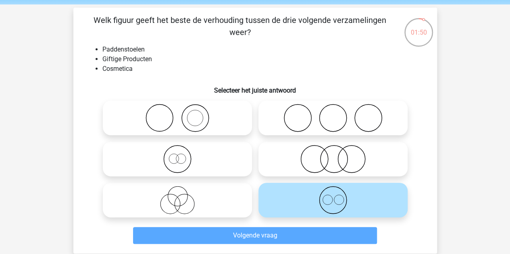
scroll to position [37, 0]
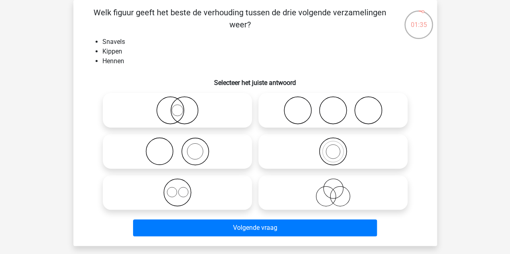
click at [185, 104] on icon at bounding box center [177, 110] width 143 height 28
click at [183, 104] on input "radio" at bounding box center [179, 103] width 5 height 5
radio input "true"
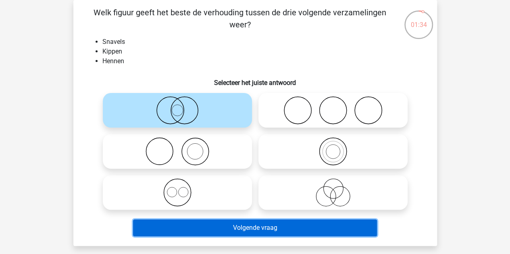
click at [205, 222] on button "Volgende vraag" at bounding box center [255, 228] width 244 height 17
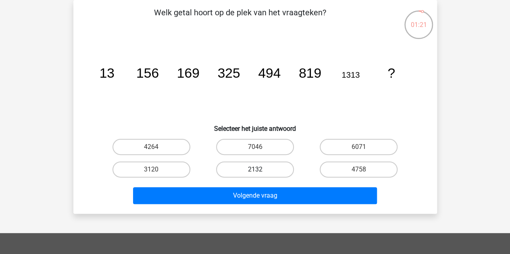
click at [247, 167] on label "2132" at bounding box center [255, 170] width 78 height 16
click at [255, 170] on input "2132" at bounding box center [257, 172] width 5 height 5
radio input "true"
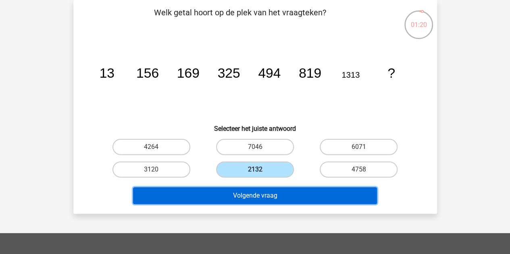
click at [247, 193] on button "Volgende vraag" at bounding box center [255, 195] width 244 height 17
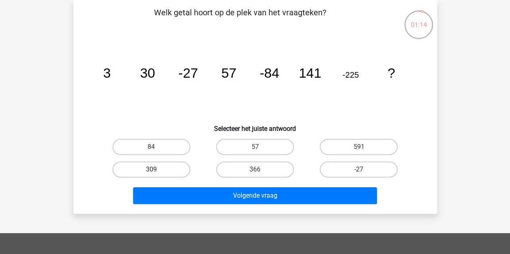
click at [184, 166] on label "309" at bounding box center [151, 170] width 78 height 16
click at [156, 170] on input "309" at bounding box center [153, 172] width 5 height 5
radio input "true"
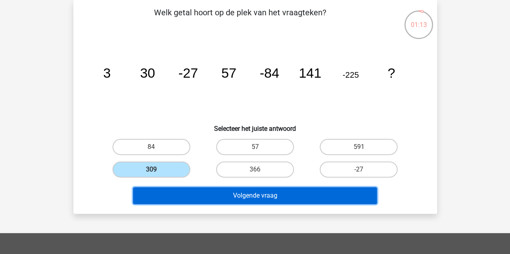
click at [199, 187] on button "Volgende vraag" at bounding box center [255, 195] width 244 height 17
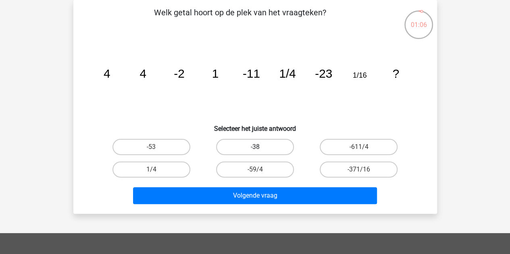
click at [216, 148] on label "-38" at bounding box center [255, 147] width 78 height 16
click at [255, 148] on input "-38" at bounding box center [257, 149] width 5 height 5
radio input "true"
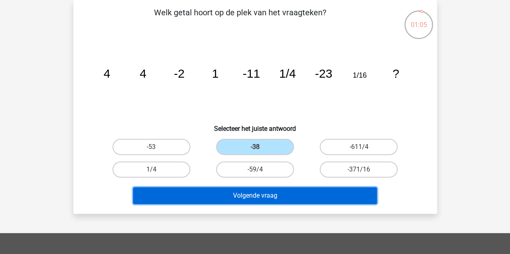
click at [248, 201] on button "Volgende vraag" at bounding box center [255, 195] width 244 height 17
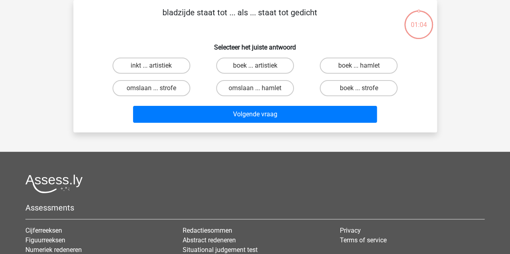
scroll to position [6, 0]
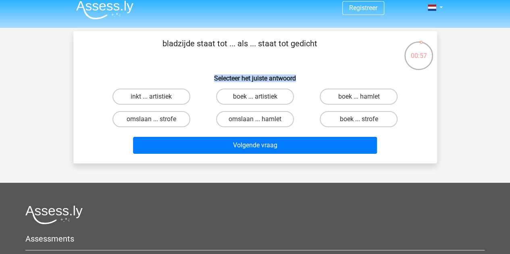
drag, startPoint x: 214, startPoint y: 76, endPoint x: 319, endPoint y: 74, distance: 104.8
click at [319, 74] on h6 "Selecteer het juiste antwoord" at bounding box center [255, 75] width 338 height 14
click at [343, 120] on label "boek ... strofe" at bounding box center [359, 119] width 78 height 16
click at [359, 120] on input "boek ... strofe" at bounding box center [361, 121] width 5 height 5
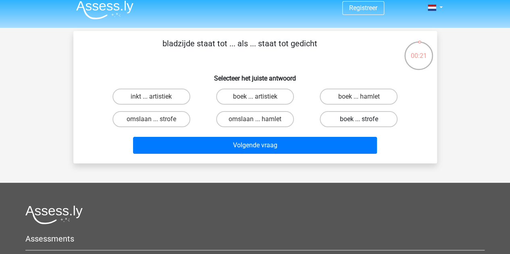
radio input "true"
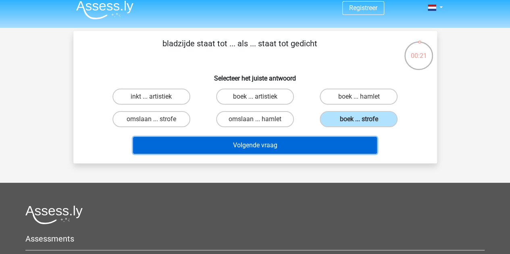
click at [304, 145] on button "Volgende vraag" at bounding box center [255, 145] width 244 height 17
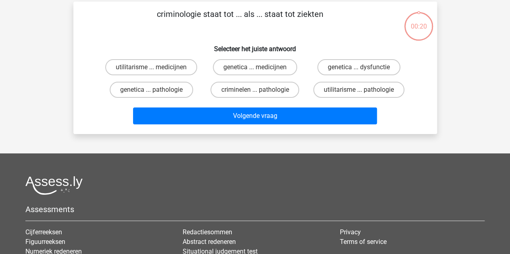
scroll to position [37, 0]
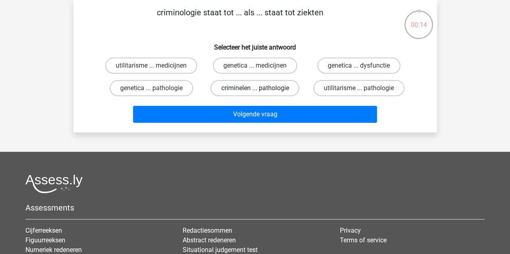
click at [267, 83] on label "criminelen ... pathologie" at bounding box center [254, 88] width 89 height 16
click at [260, 88] on input "criminelen ... pathologie" at bounding box center [257, 90] width 5 height 5
radio input "true"
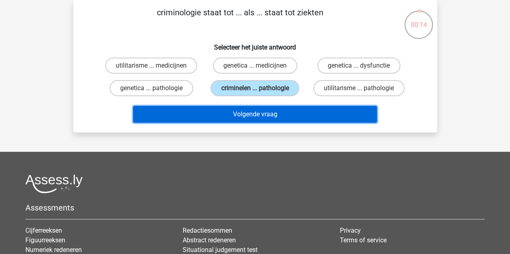
click at [261, 114] on button "Volgende vraag" at bounding box center [255, 114] width 244 height 17
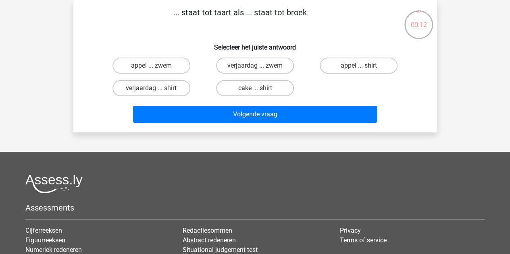
scroll to position [14, 0]
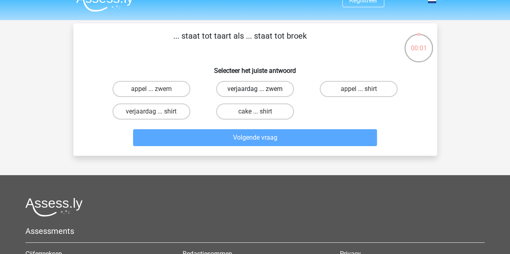
click at [246, 88] on label "verjaardag ... zwem" at bounding box center [255, 89] width 78 height 16
click at [255, 89] on input "verjaardag ... zwem" at bounding box center [257, 91] width 5 height 5
radio input "true"
click at [247, 126] on div "Volgende vraag" at bounding box center [255, 136] width 338 height 27
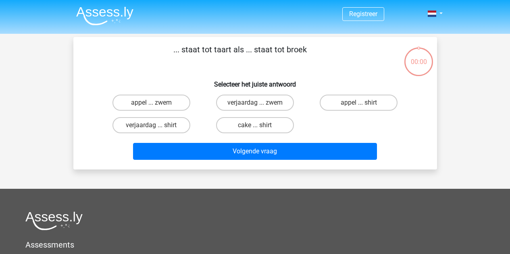
scroll to position [14, 0]
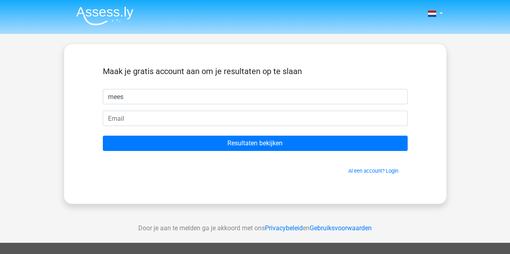
type input "mees"
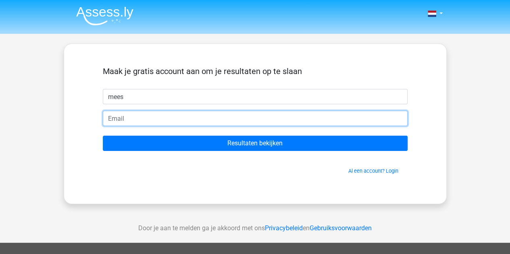
click at [133, 117] on input "email" at bounding box center [255, 118] width 305 height 15
type input "[EMAIL_ADDRESS][DOMAIN_NAME]"
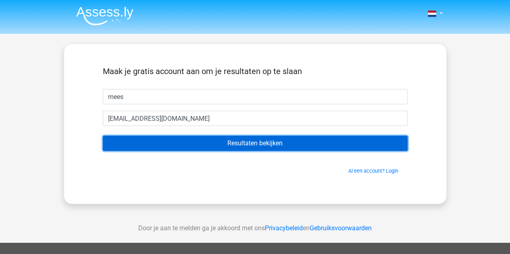
click at [205, 149] on input "Resultaten bekijken" at bounding box center [255, 143] width 305 height 15
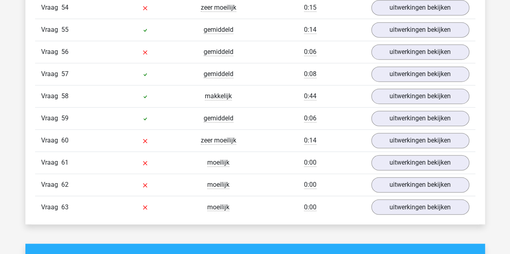
scroll to position [2095, 0]
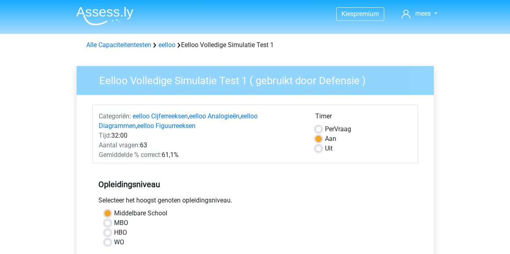
scroll to position [197, 0]
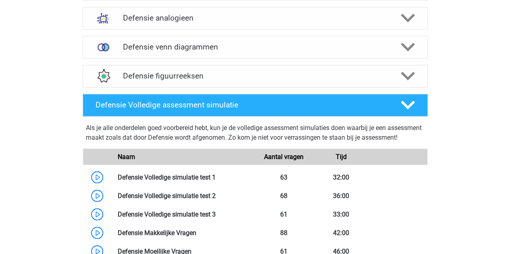
scroll to position [646, 0]
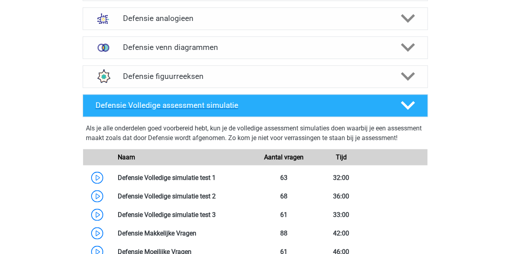
click at [329, 104] on h4 "Defensie Volledige assessment simulatie" at bounding box center [241, 105] width 292 height 9
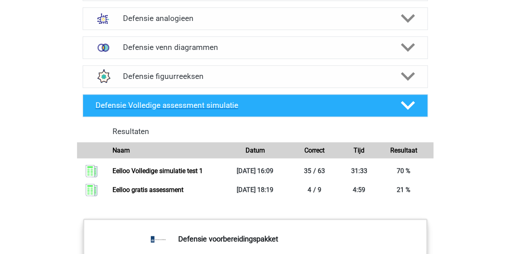
click at [329, 104] on h4 "Defensie Volledige assessment simulatie" at bounding box center [241, 105] width 292 height 9
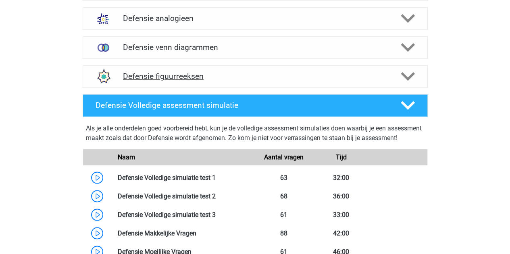
click at [205, 78] on h4 "Defensie figuurreeksen" at bounding box center [255, 76] width 264 height 9
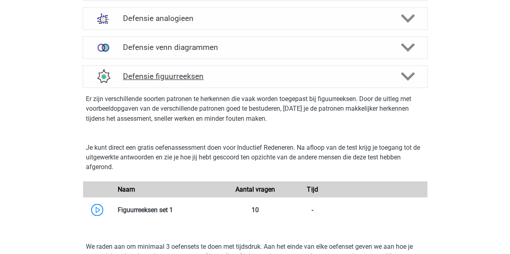
click at [227, 77] on h4 "Defensie figuurreeksen" at bounding box center [255, 76] width 264 height 9
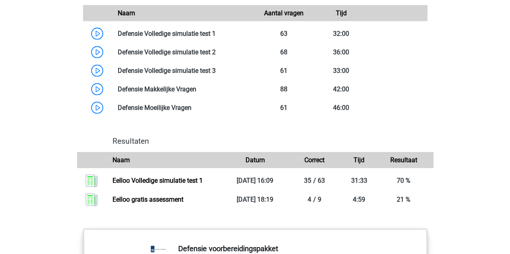
scroll to position [791, 0]
